Goal: Task Accomplishment & Management: Manage account settings

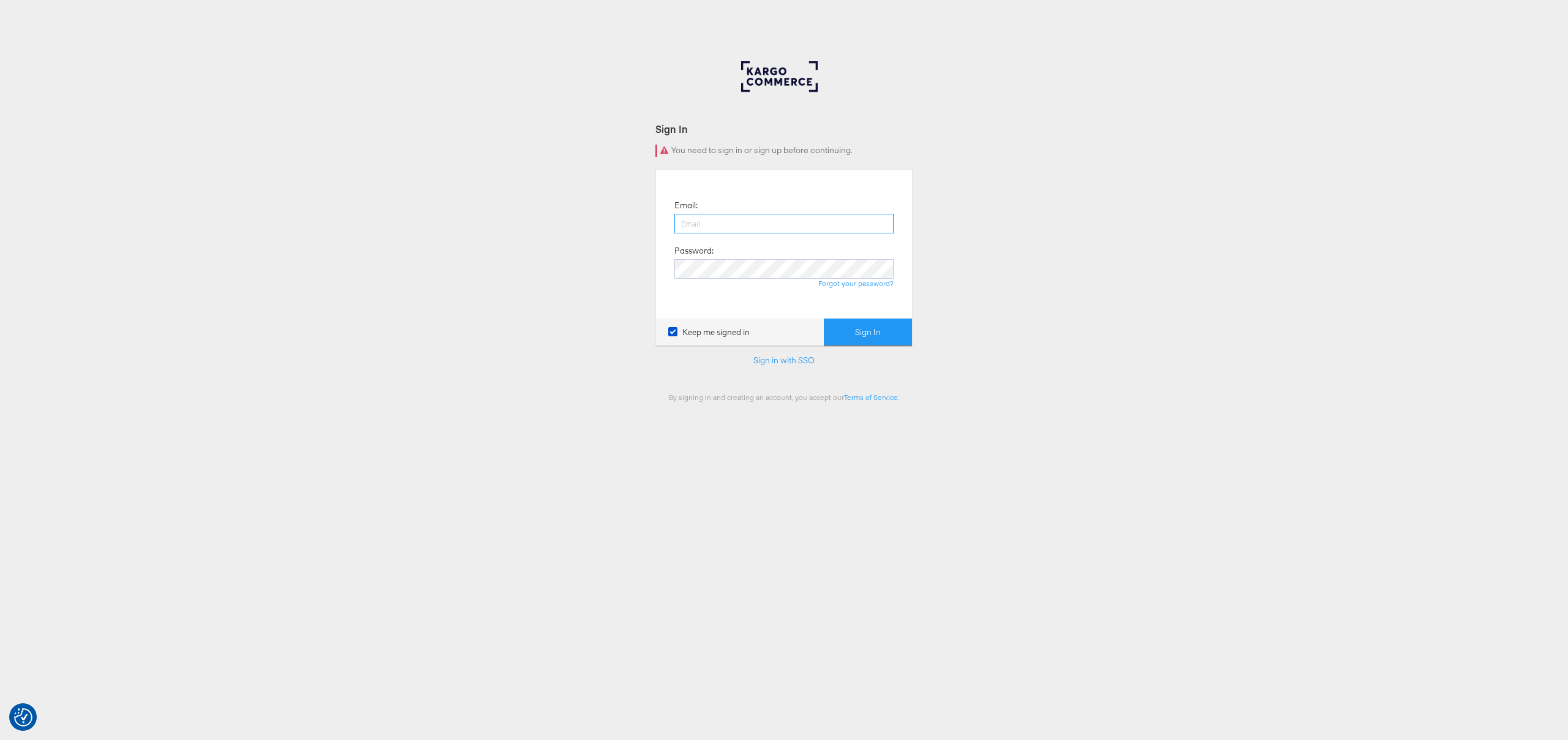
type input "[PERSON_NAME][EMAIL_ADDRESS][PERSON_NAME][DOMAIN_NAME]"
click at [831, 329] on button "Sign In" at bounding box center [867, 333] width 88 height 28
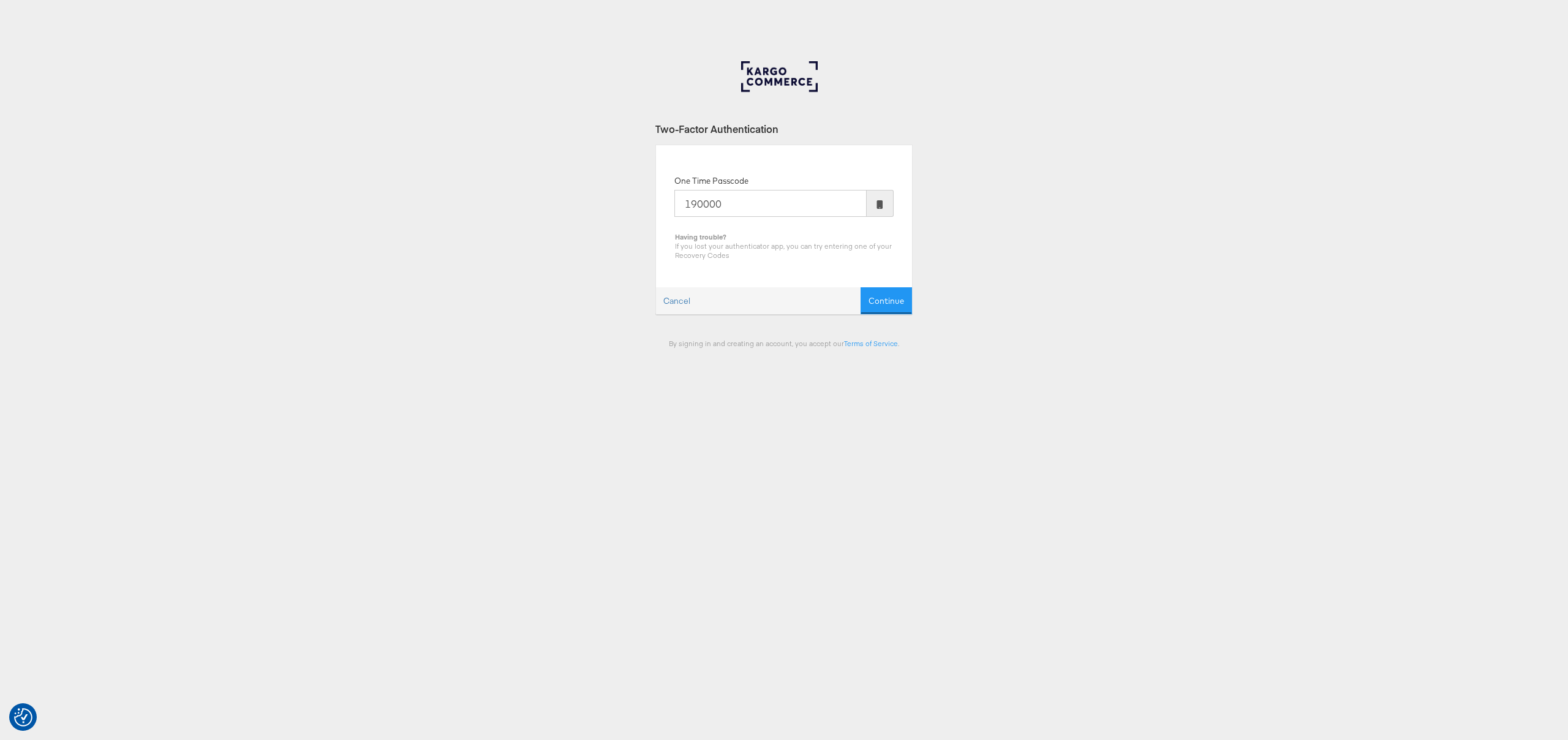
type input "190000"
click at [861, 287] on button "Continue" at bounding box center [886, 301] width 52 height 28
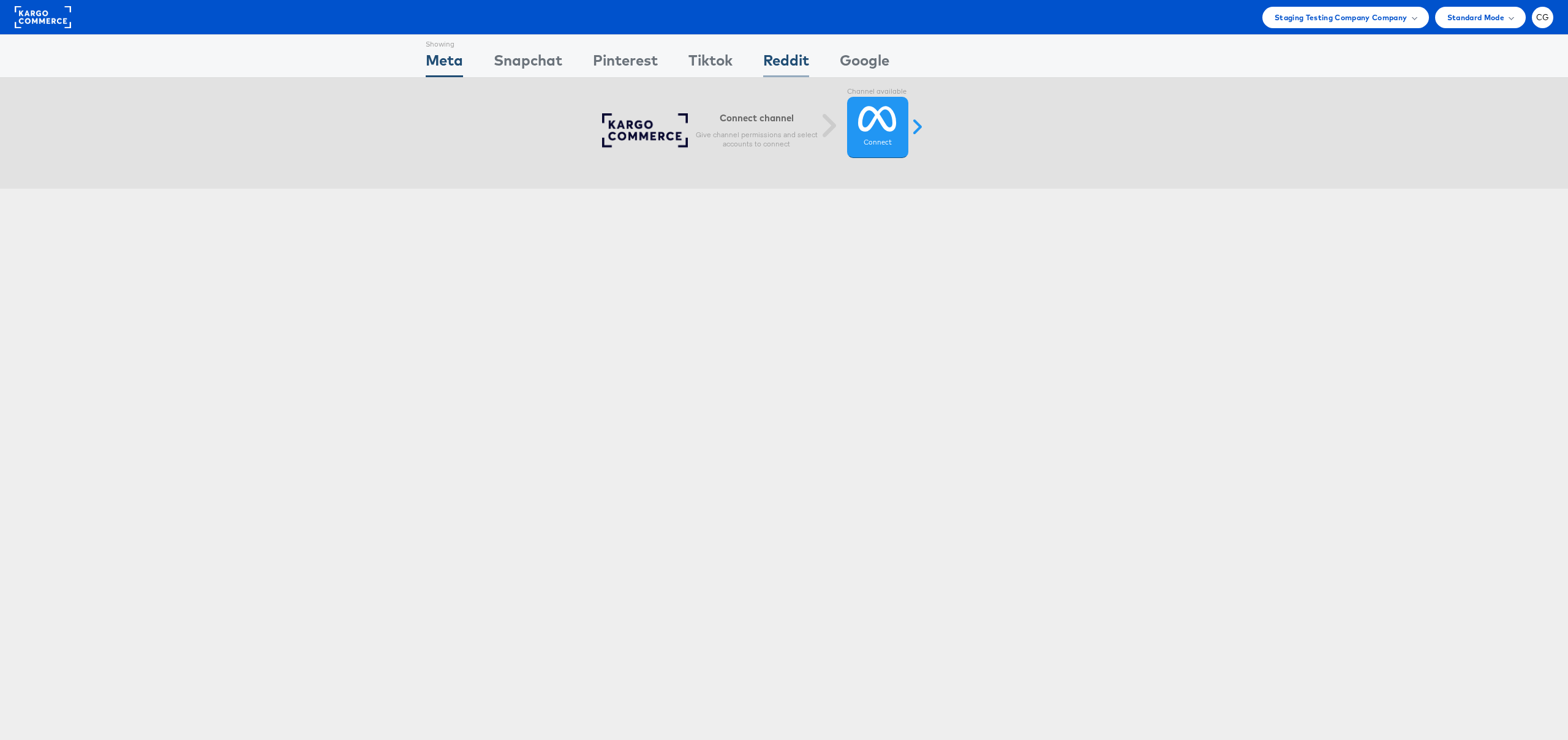
click at [770, 62] on div "Reddit" at bounding box center [786, 64] width 46 height 28
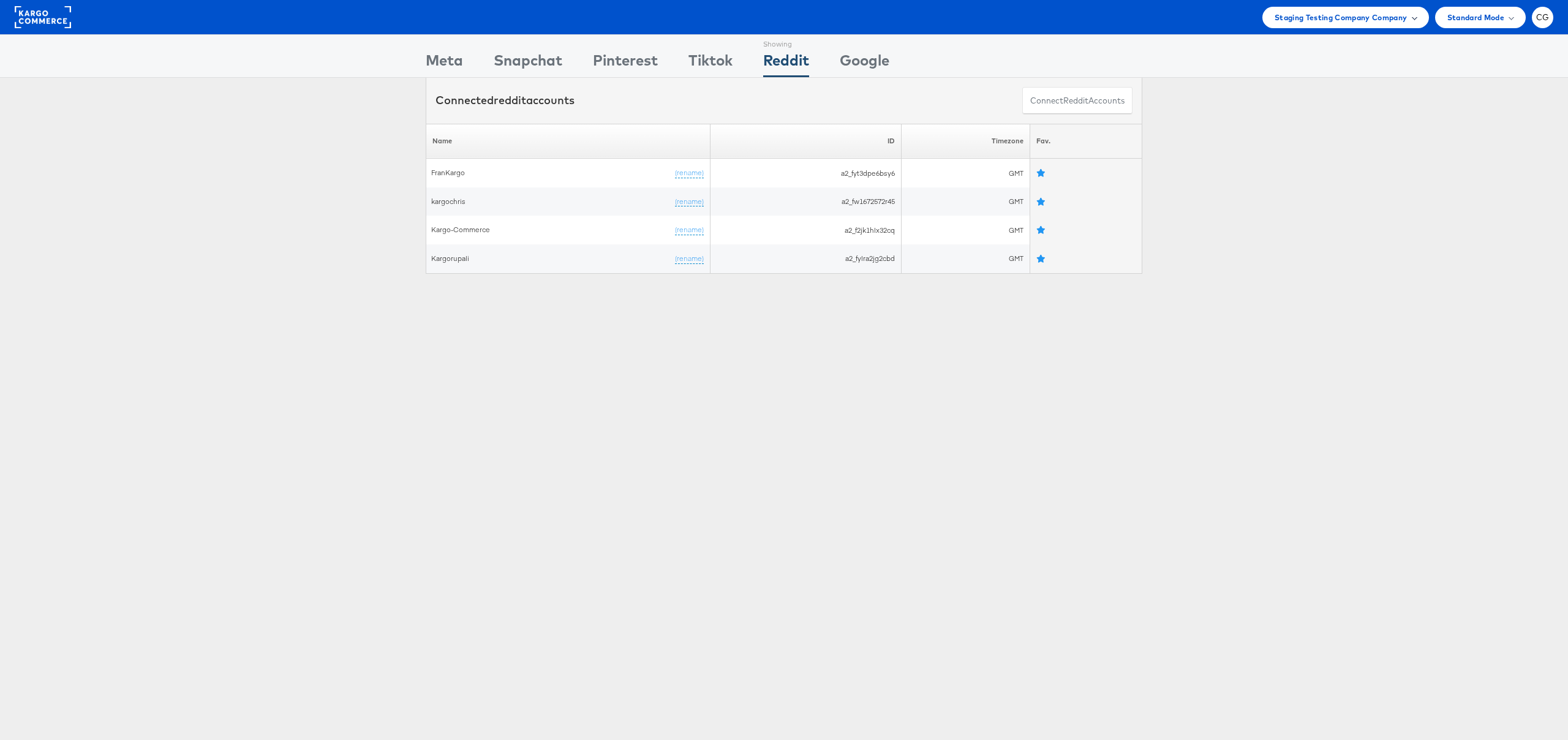
click at [1393, 17] on span "Staging Testing Company Company" at bounding box center [1341, 18] width 133 height 13
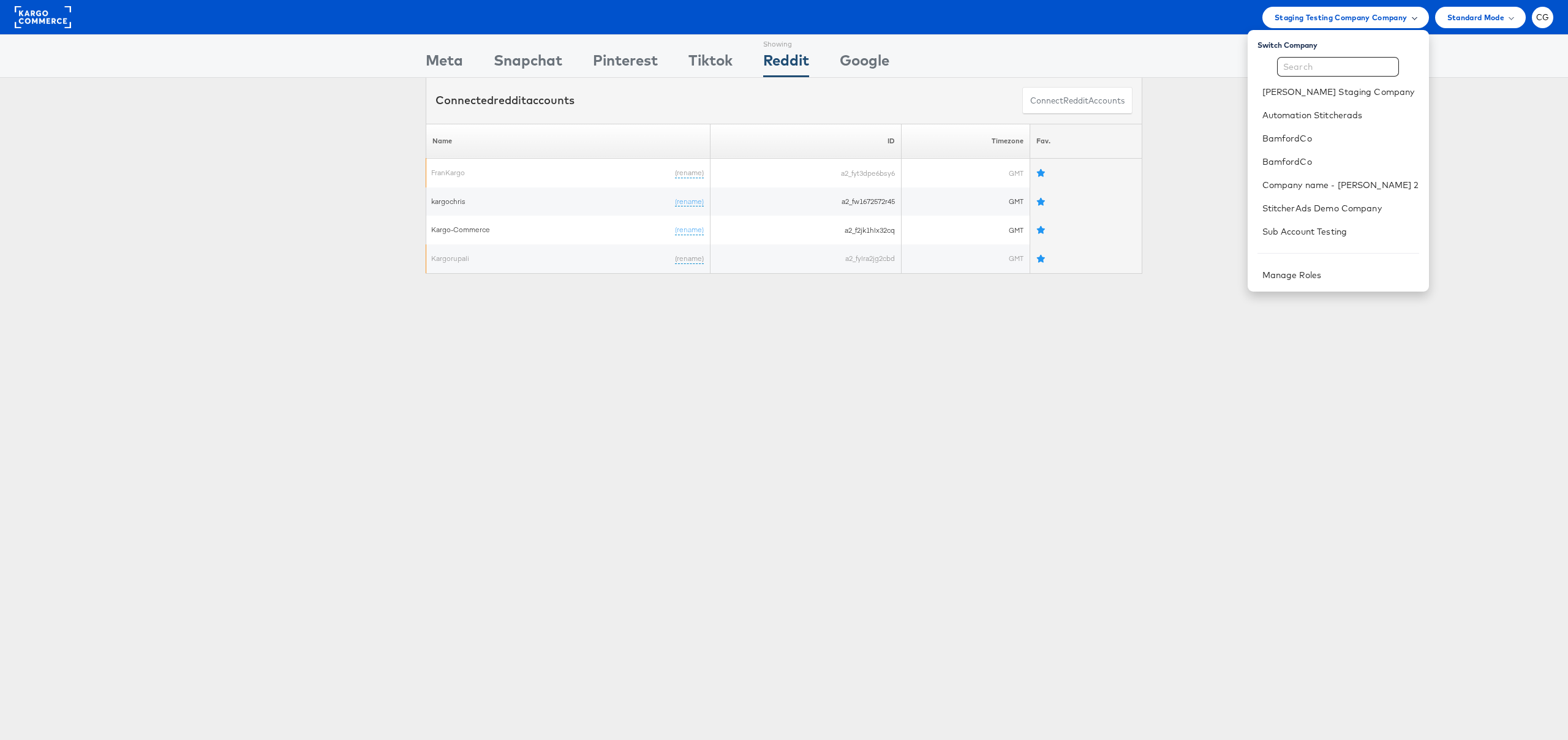
click at [1393, 17] on span "Staging Testing Company Company" at bounding box center [1341, 18] width 133 height 13
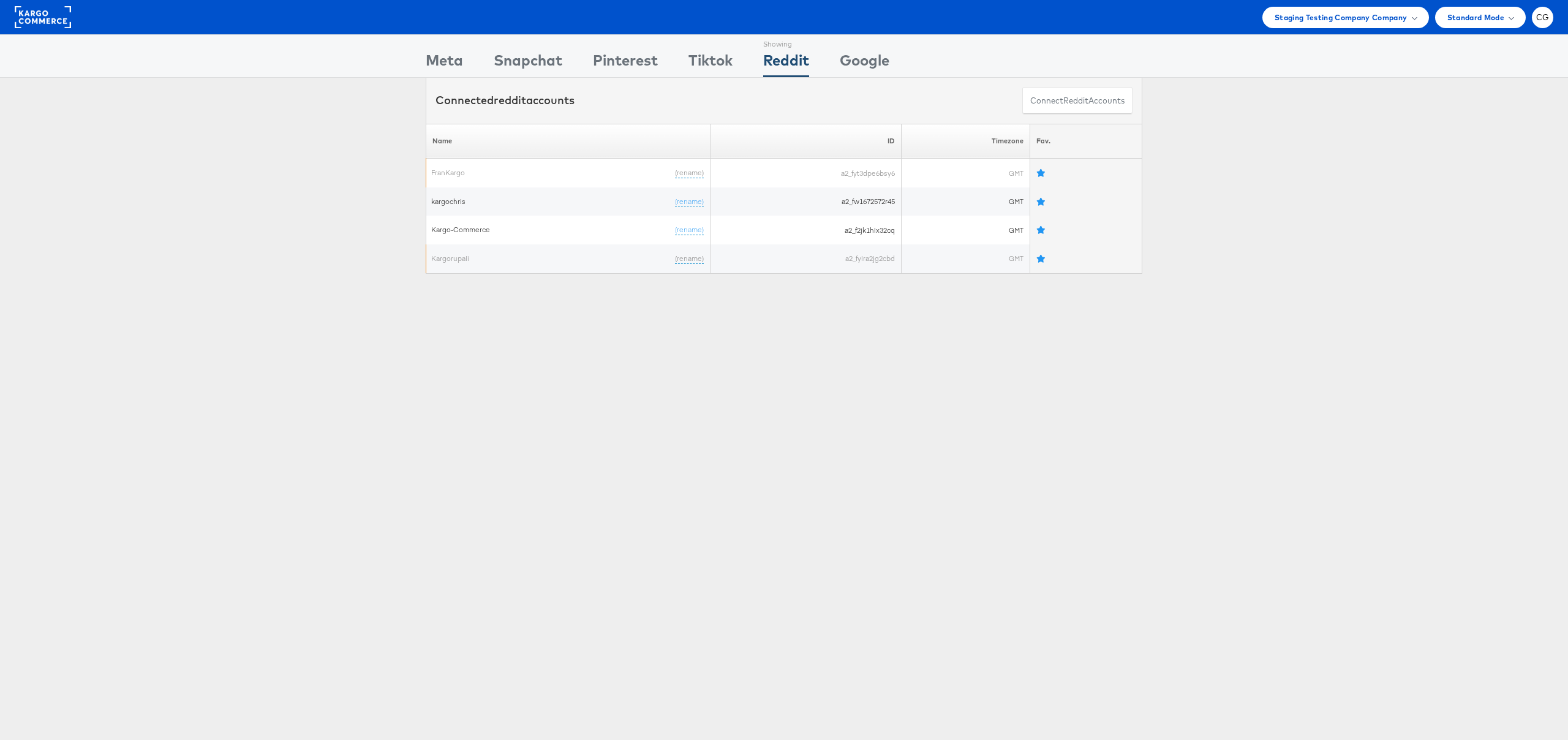
click at [1306, 120] on div "Connected reddit accounts Connect reddit Accounts" at bounding box center [784, 101] width 1568 height 46
click at [1544, 20] on span "CG" at bounding box center [1543, 18] width 14 height 8
click at [1479, 117] on span at bounding box center [1481, 117] width 4 height 4
